Goal: Obtain resource: Obtain resource

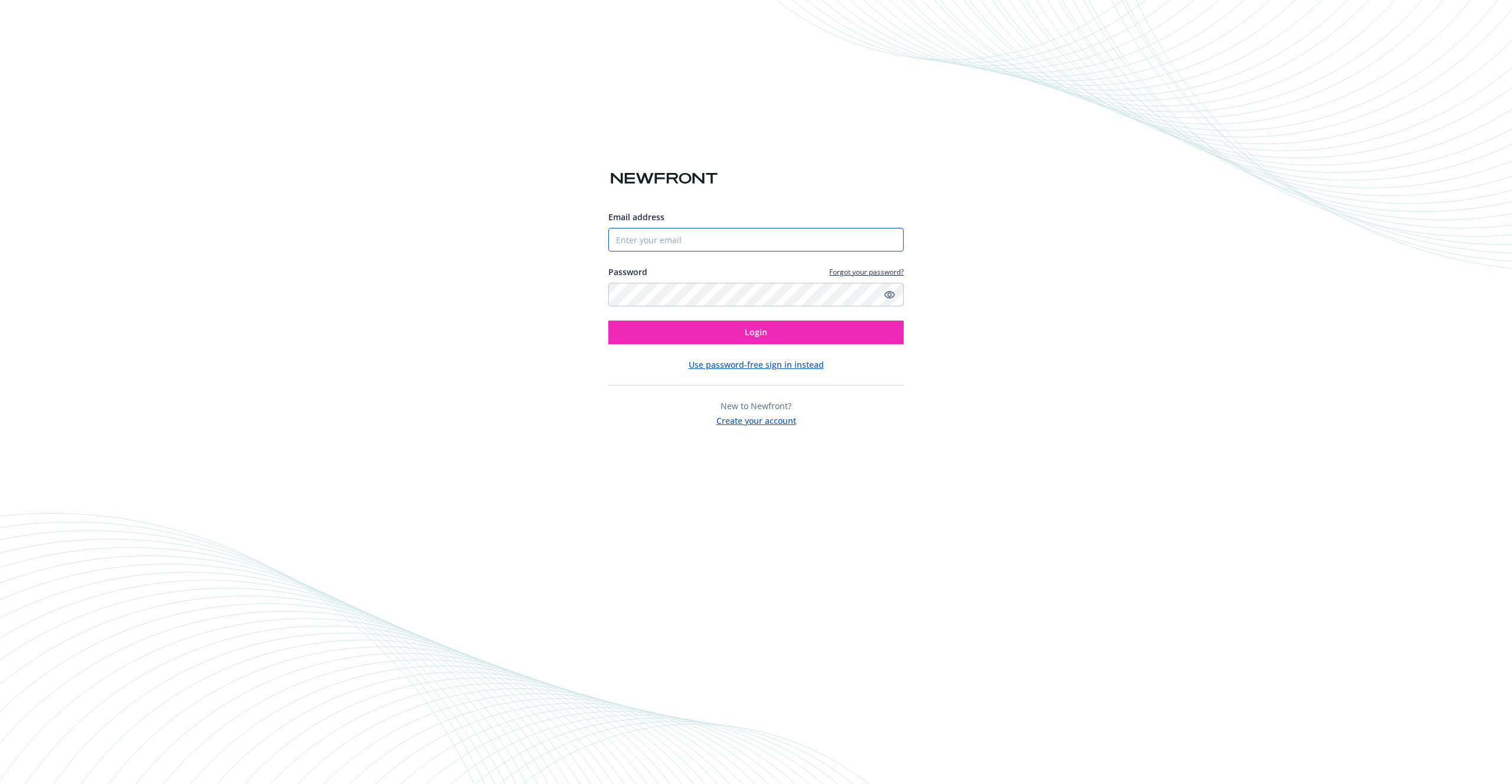
click at [689, 231] on input "Email address" at bounding box center [756, 239] width 295 height 23
type input "[PERSON_NAME][EMAIL_ADDRESS][PERSON_NAME]"
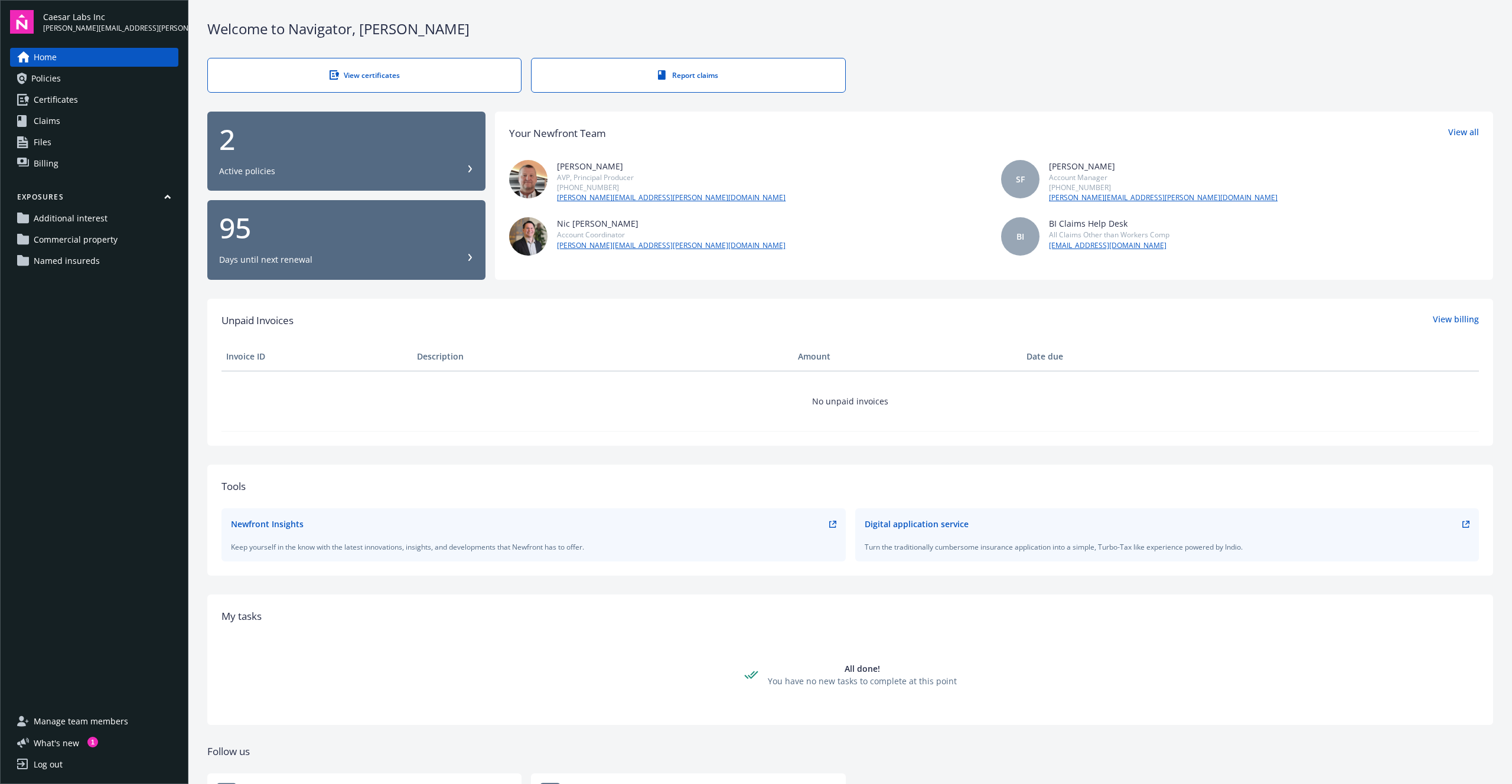
click at [54, 98] on span "Certificates" at bounding box center [55, 100] width 44 height 19
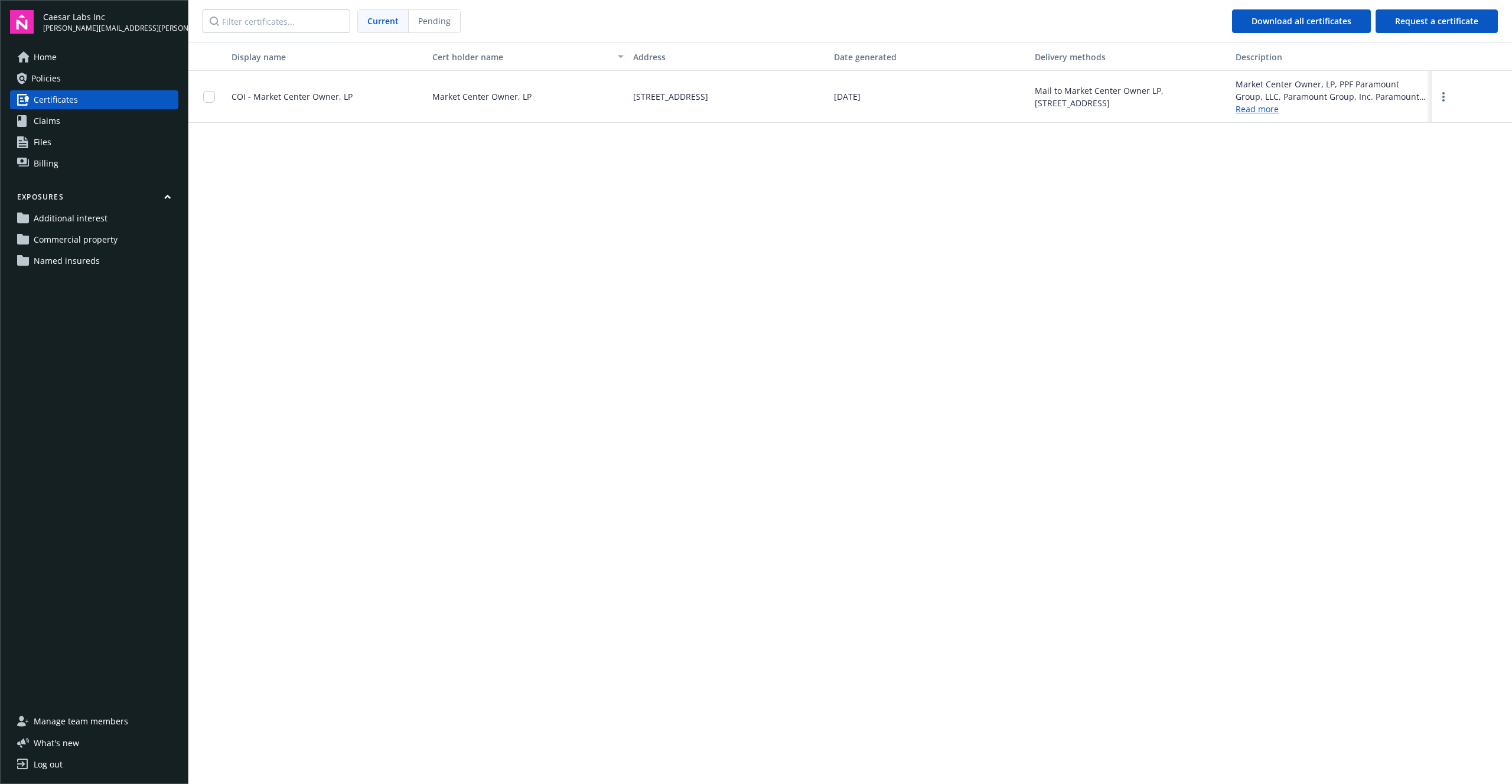
click at [307, 97] on span "COI - Market Center Owner, LP" at bounding box center [292, 96] width 121 height 11
click at [1460, 28] on button "Request a certificate" at bounding box center [1436, 21] width 122 height 23
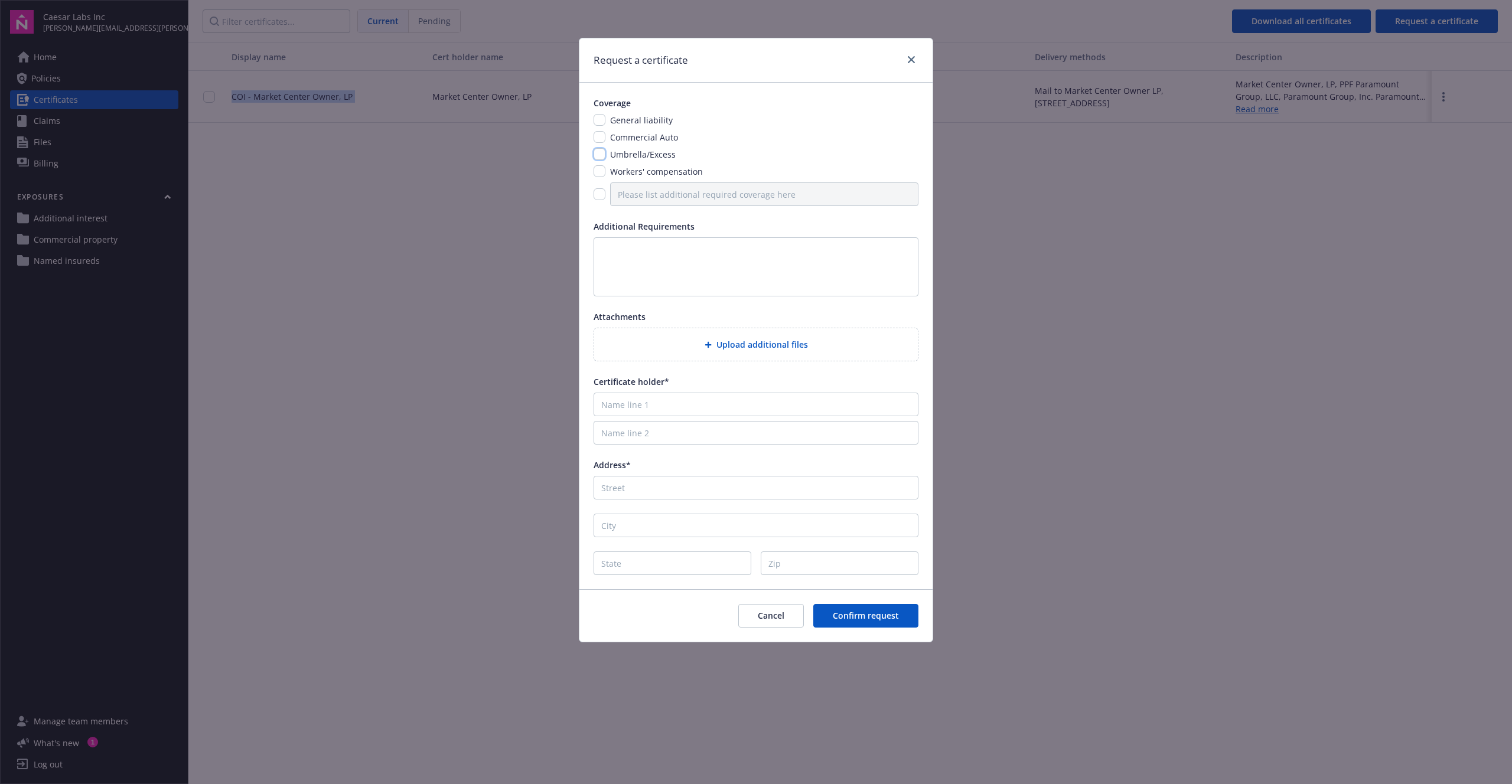
click at [599, 157] on input "checkbox" at bounding box center [599, 154] width 12 height 12
checkbox input "true"
click at [655, 283] on textarea at bounding box center [756, 266] width 325 height 59
click at [745, 278] on textarea at bounding box center [756, 266] width 325 height 59
type textarea "Hi, we got a"
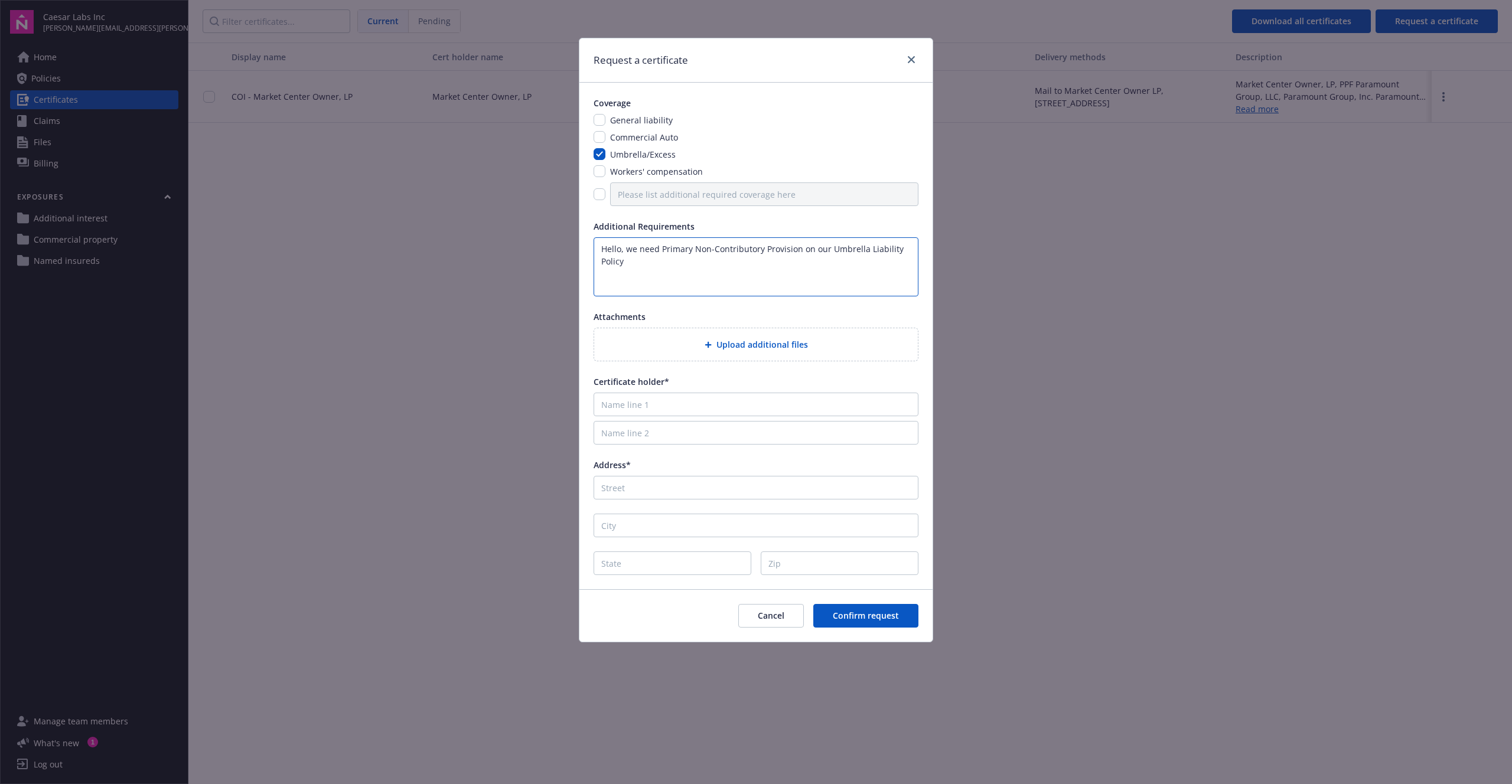
click at [797, 249] on textarea "Hello, we need Primary Non-Contributory Provision on our Umbrella Liability Pol…" at bounding box center [756, 266] width 325 height 59
type textarea "Hello, we need Primary Non-Contributory Provision added / noted on our Umbrella…"
click at [708, 407] on input "Name line 1" at bounding box center [756, 404] width 325 height 23
type input "Market Center Owner, LP"
type input "Paramount Group, Inc."
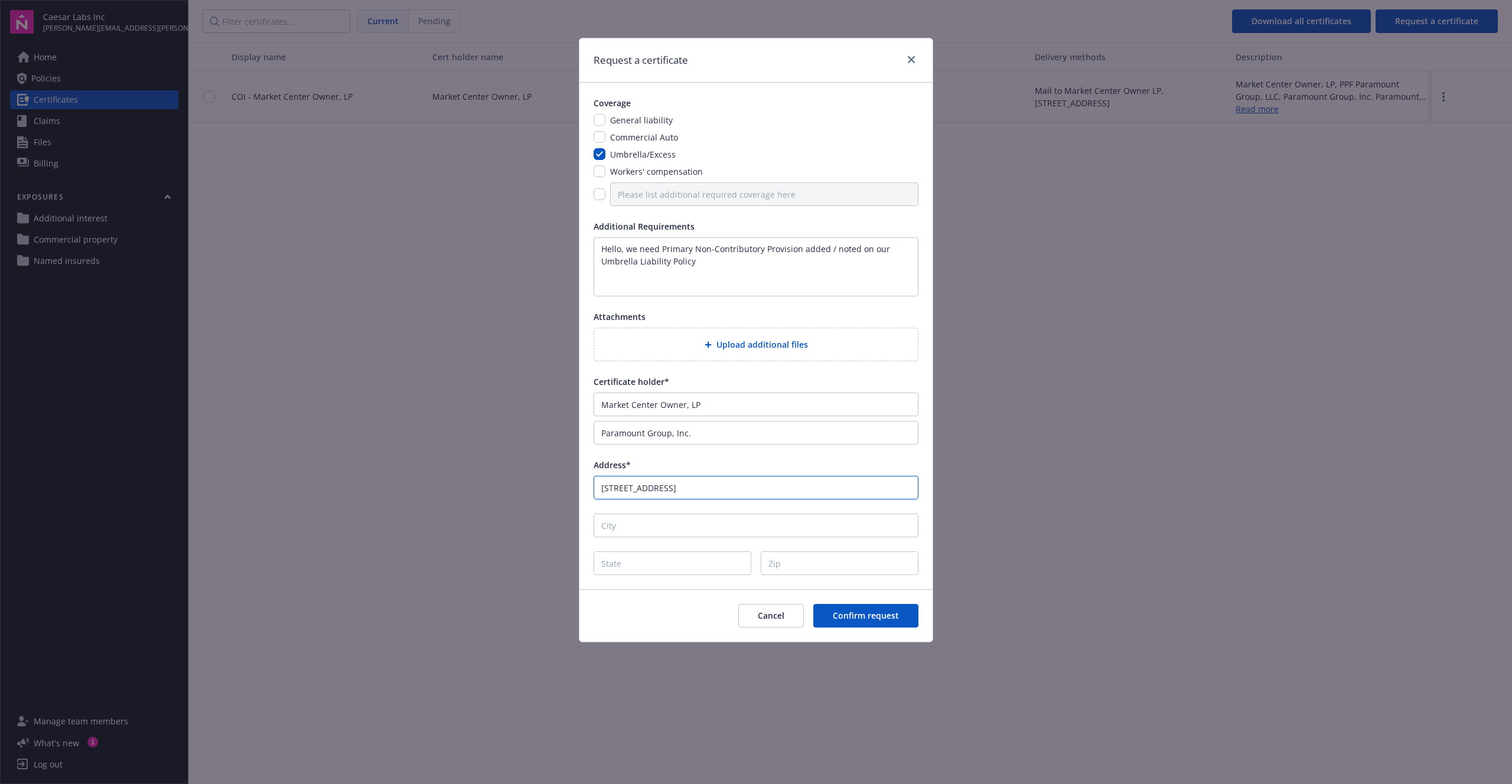
type input "[STREET_ADDRESS]"
type input "[GEOGRAPHIC_DATA]"
type input "CA"
type input "94105"
click at [872, 623] on button "Confirm request" at bounding box center [865, 616] width 105 height 23
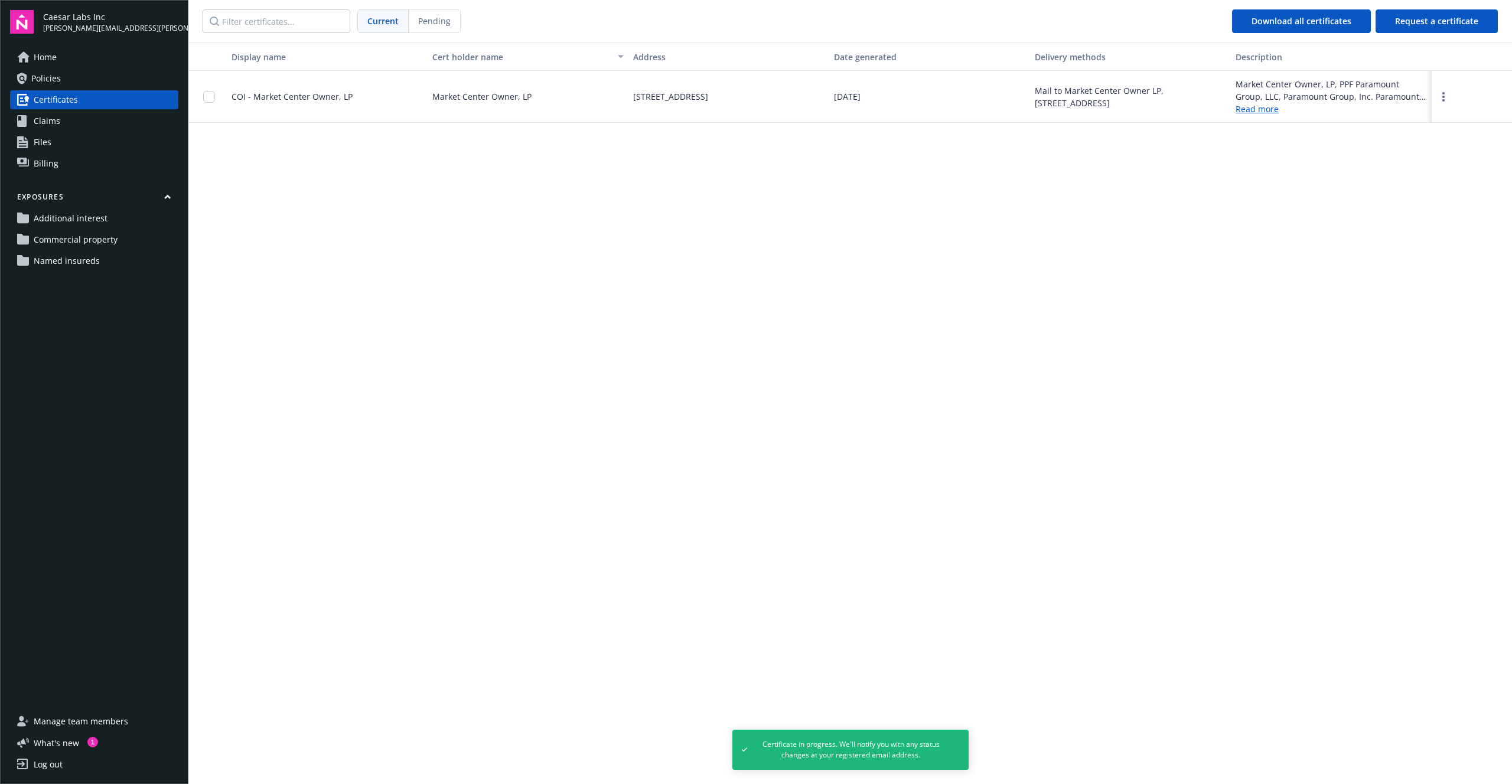
drag, startPoint x: 920, startPoint y: 222, endPoint x: 916, endPoint y: 435, distance: 213.0
click at [918, 227] on div "Display name Cert holder name Address Date generated Delivery methods Descripti…" at bounding box center [850, 412] width 1324 height 740
drag, startPoint x: 878, startPoint y: 249, endPoint x: 865, endPoint y: 254, distance: 13.9
click at [878, 249] on div "Display name Cert holder name Address Date generated Delivery methods Descripti…" at bounding box center [850, 412] width 1324 height 740
click at [588, 175] on div "Display name Cert holder name Address Date generated Delivery methods Descripti…" at bounding box center [850, 412] width 1324 height 740
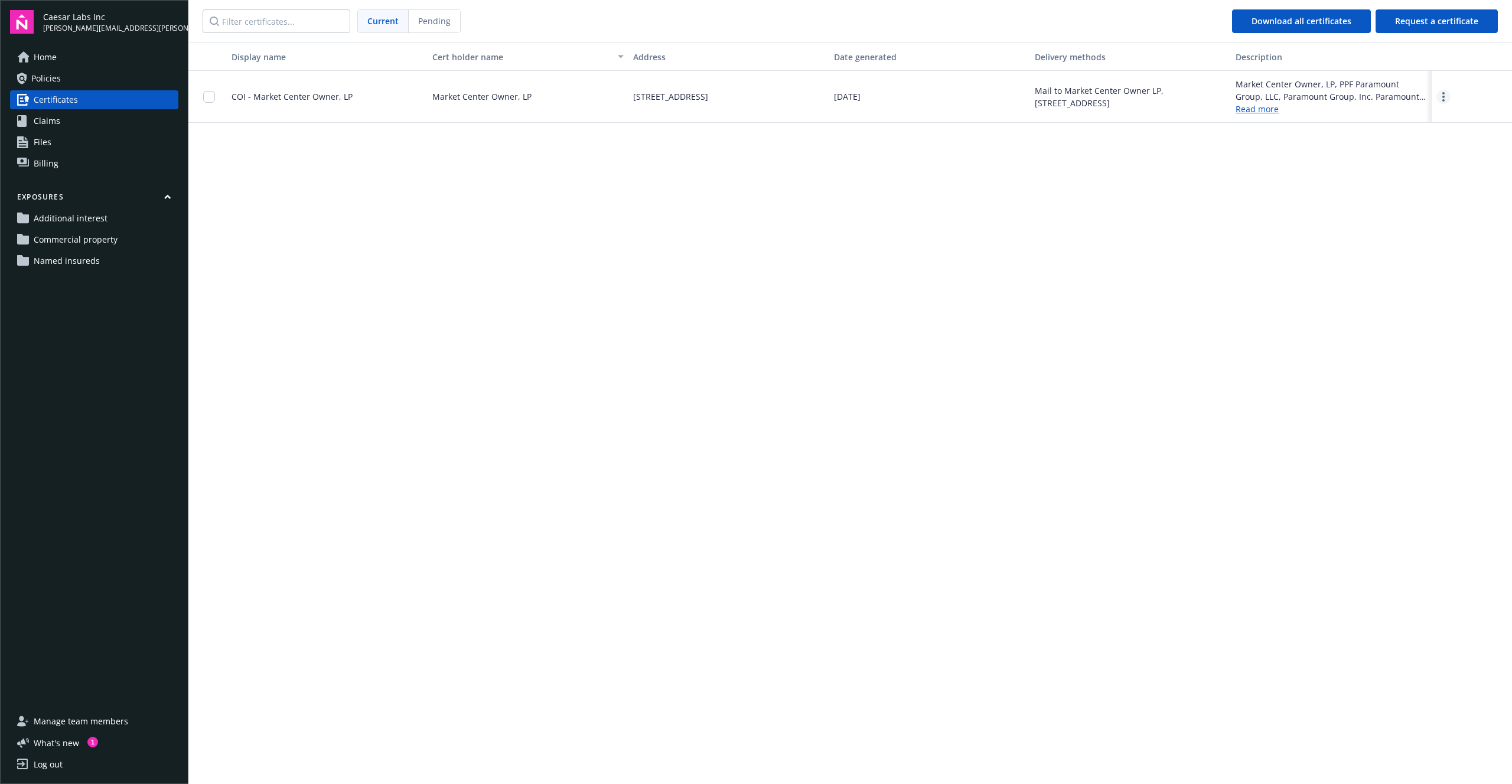
click at [1444, 102] on link "more" at bounding box center [1443, 96] width 14 height 14
click at [1305, 220] on div "Display name Cert holder name Address Date generated Delivery methods Descripti…" at bounding box center [850, 412] width 1324 height 740
click at [824, 196] on div "Display name Cert holder name Address Date generated Delivery methods Descripti…" at bounding box center [850, 412] width 1324 height 740
